Goal: Information Seeking & Learning: Learn about a topic

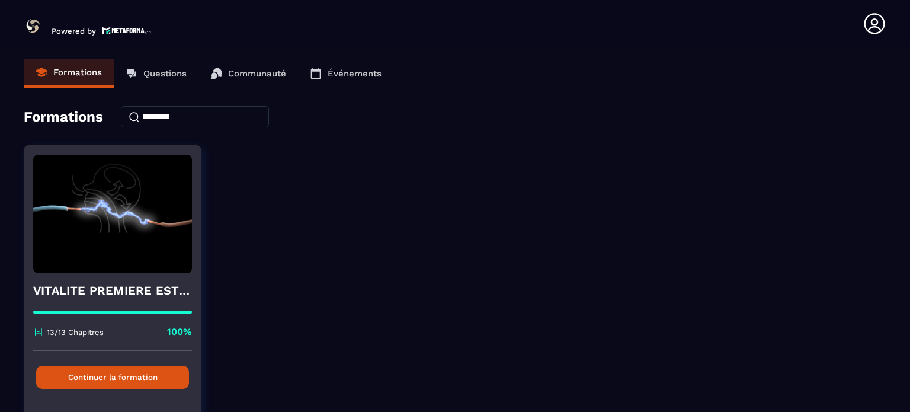
click at [148, 375] on button "Continuer la formation" at bounding box center [112, 376] width 153 height 23
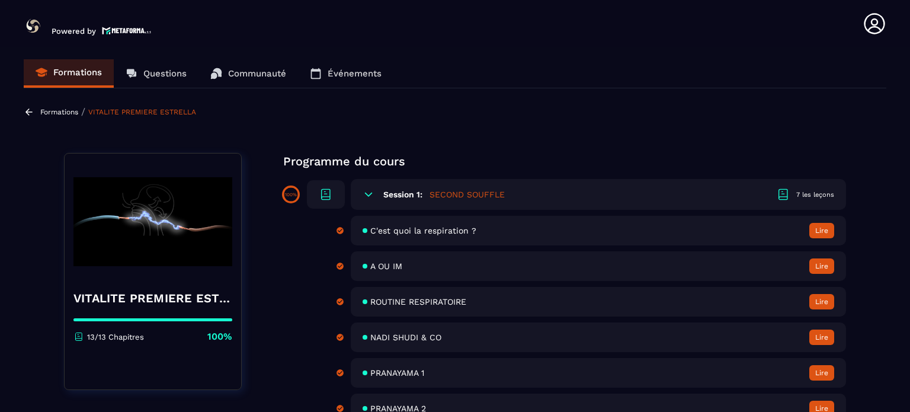
click at [361, 303] on div "ROUTINE RESPIRATOIRE Lire" at bounding box center [598, 302] width 495 height 30
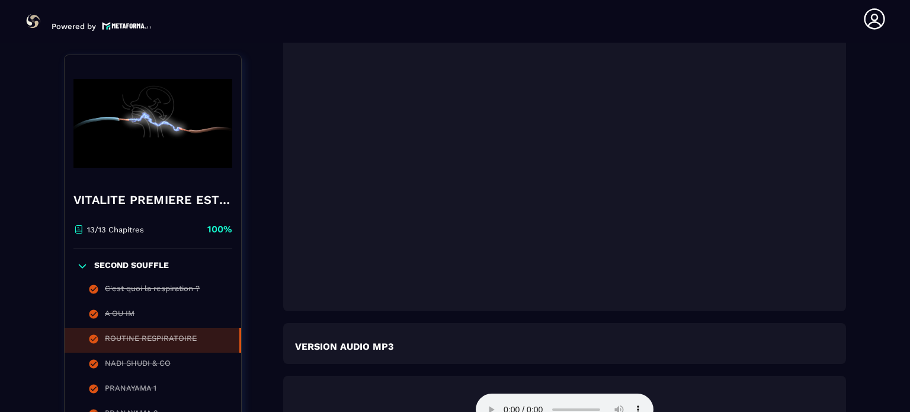
scroll to position [1663, 0]
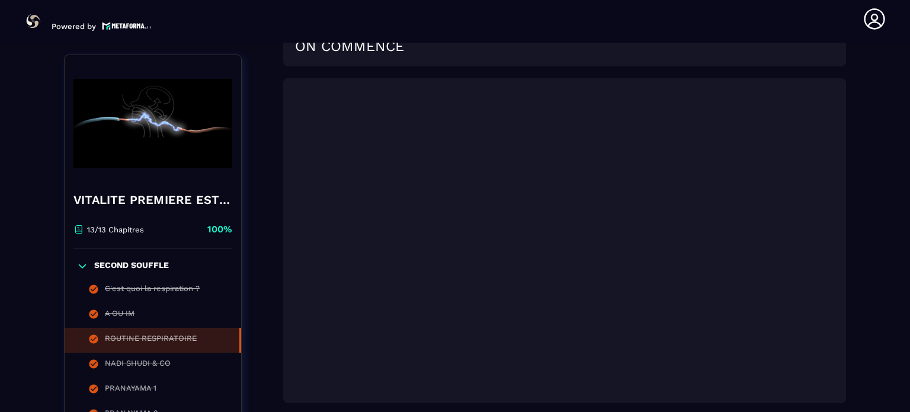
click at [289, 394] on div at bounding box center [564, 240] width 563 height 325
click at [147, 338] on div "ROUTINE RESPIRATOIRE" at bounding box center [151, 339] width 92 height 13
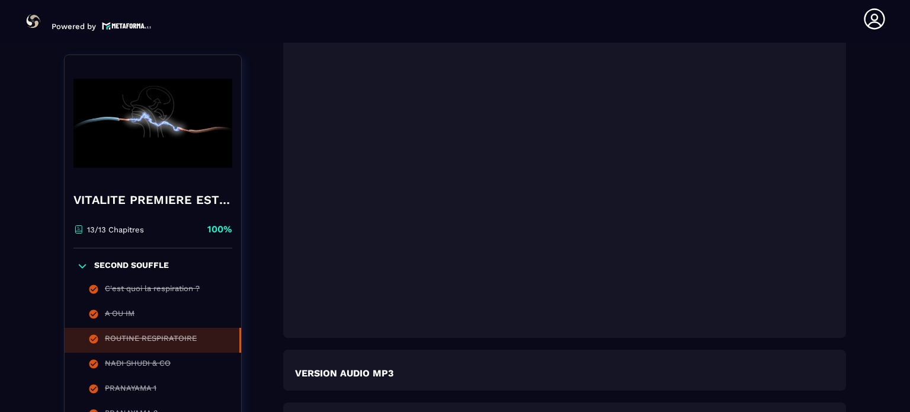
scroll to position [1696, 0]
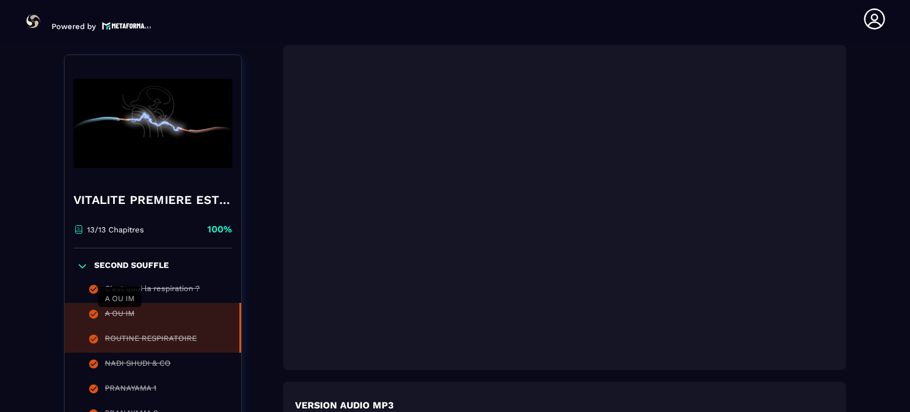
click at [118, 310] on div "A OU IM" at bounding box center [120, 315] width 30 height 13
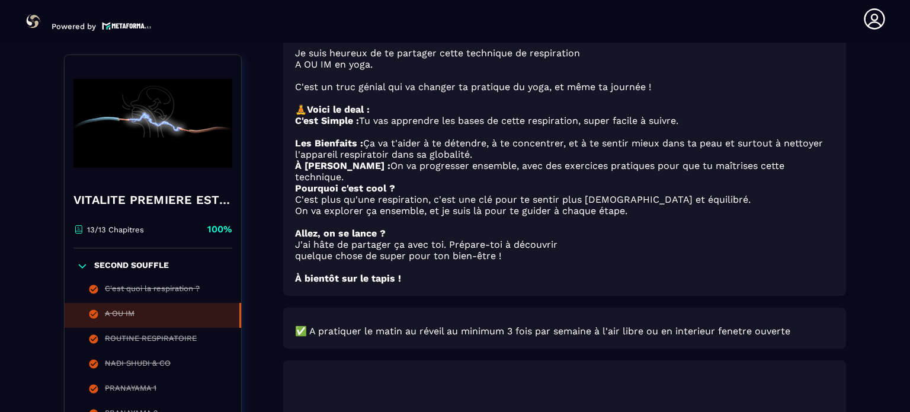
scroll to position [123, 0]
